Goal: Task Accomplishment & Management: Complete application form

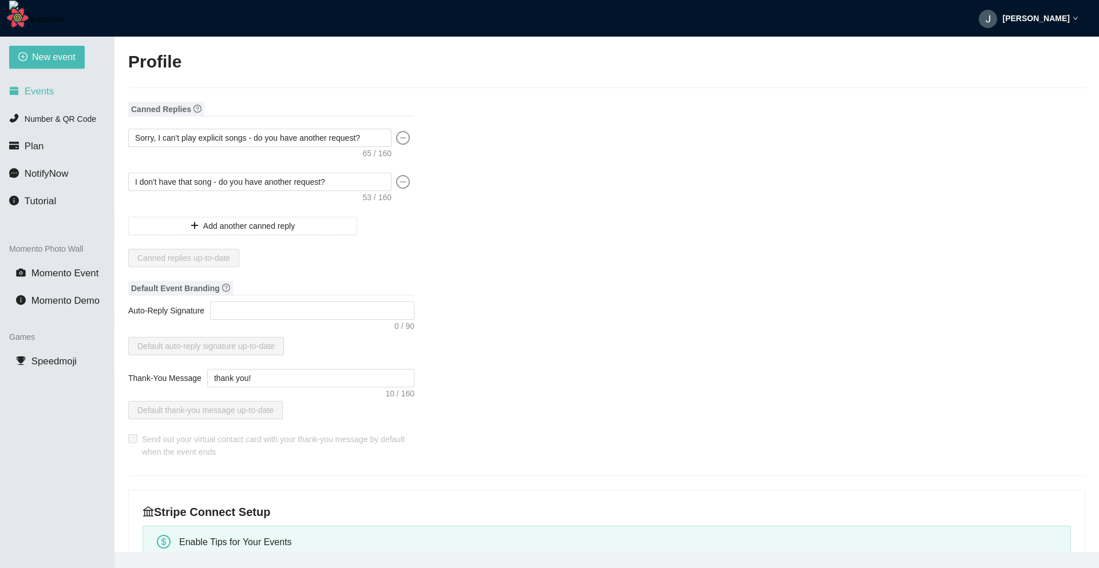
click at [72, 85] on li "Events" at bounding box center [57, 91] width 114 height 23
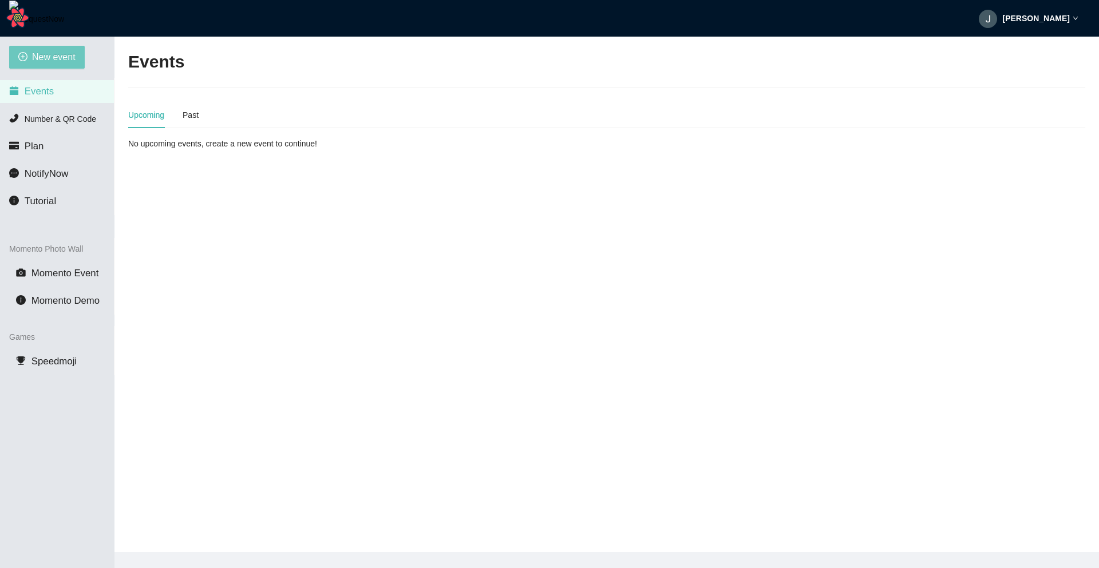
click at [58, 60] on span "New event" at bounding box center [53, 57] width 43 height 14
type textarea "https://virtualdj.com/ask/Test__Event"
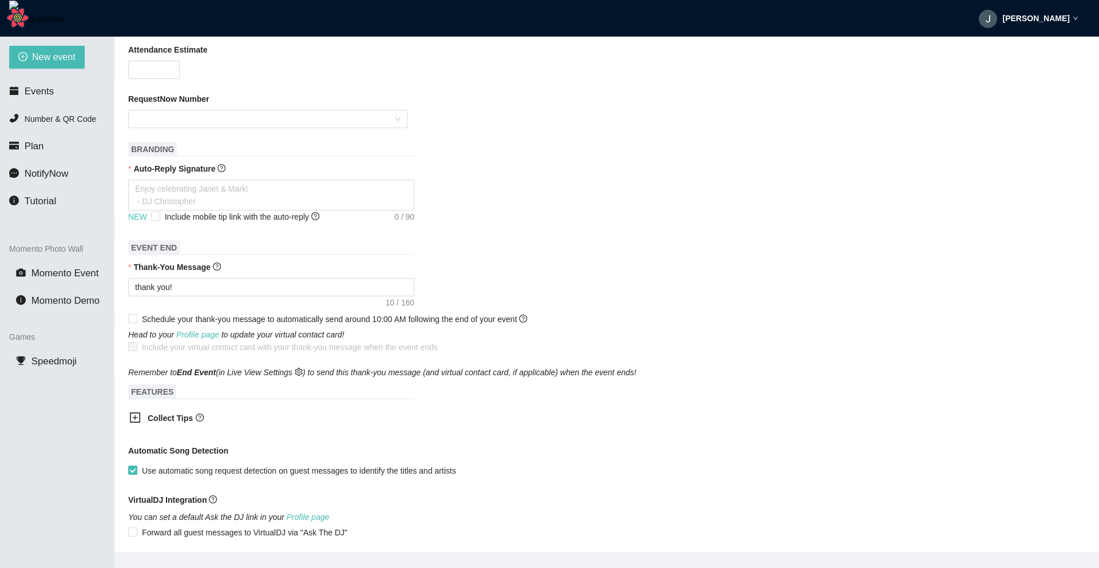
scroll to position [276, 0]
click at [151, 219] on input "Include mobile tip link with the auto-reply" at bounding box center [155, 215] width 8 height 8
checkbox input "false"
